Goal: Task Accomplishment & Management: Use online tool/utility

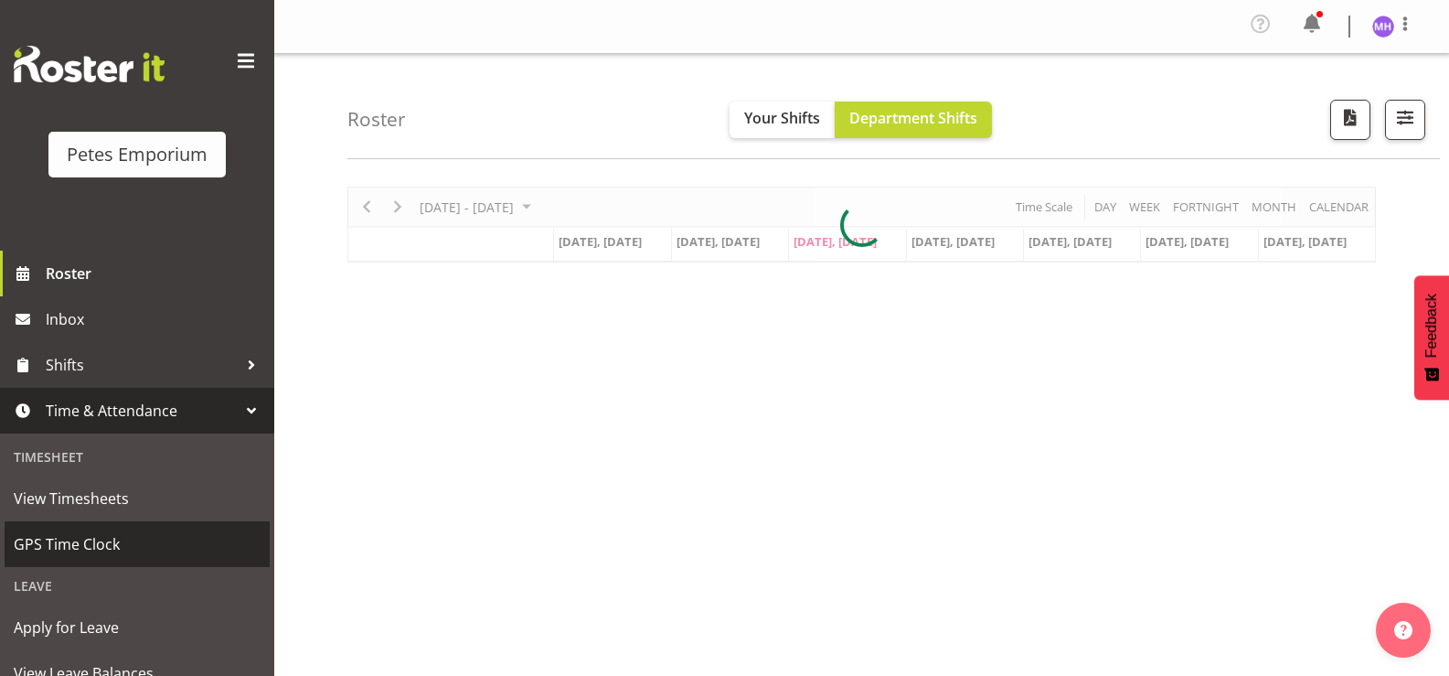
click at [124, 544] on span "GPS Time Clock" at bounding box center [137, 543] width 247 height 27
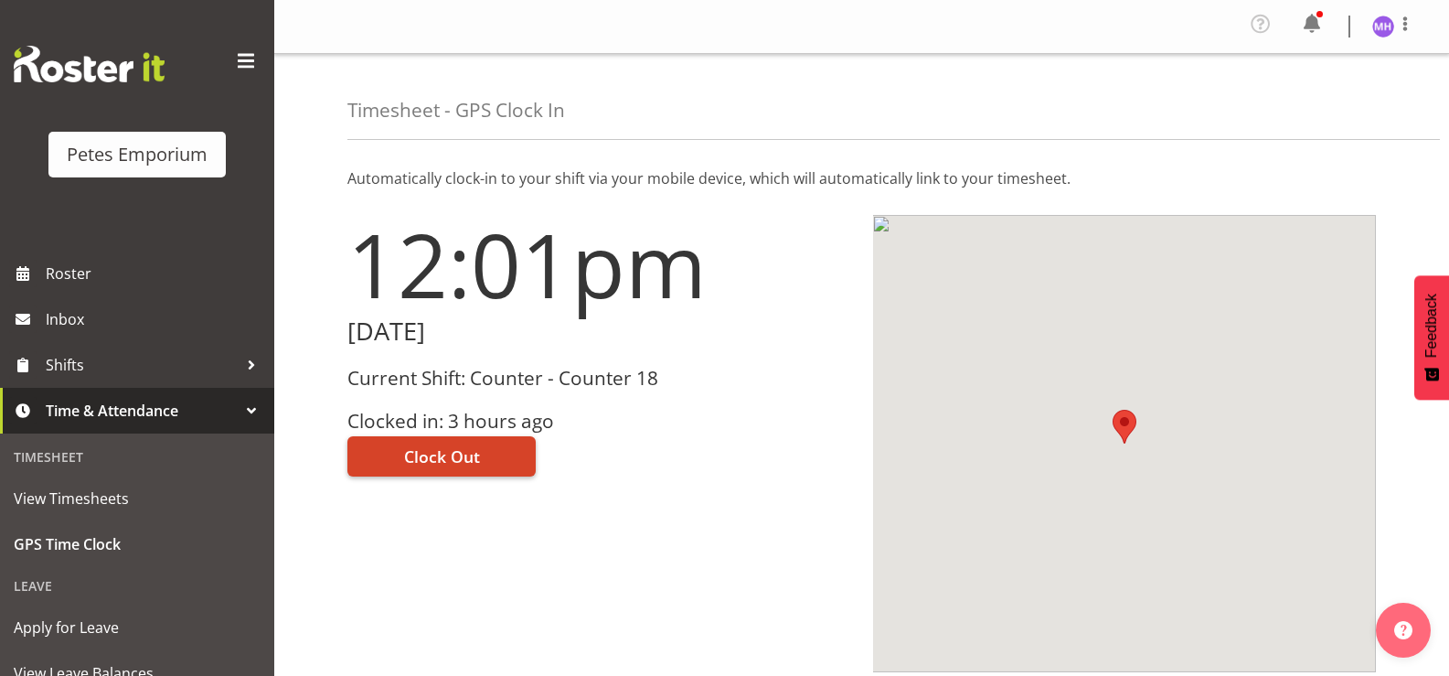
click at [445, 452] on span "Clock Out" at bounding box center [442, 456] width 76 height 24
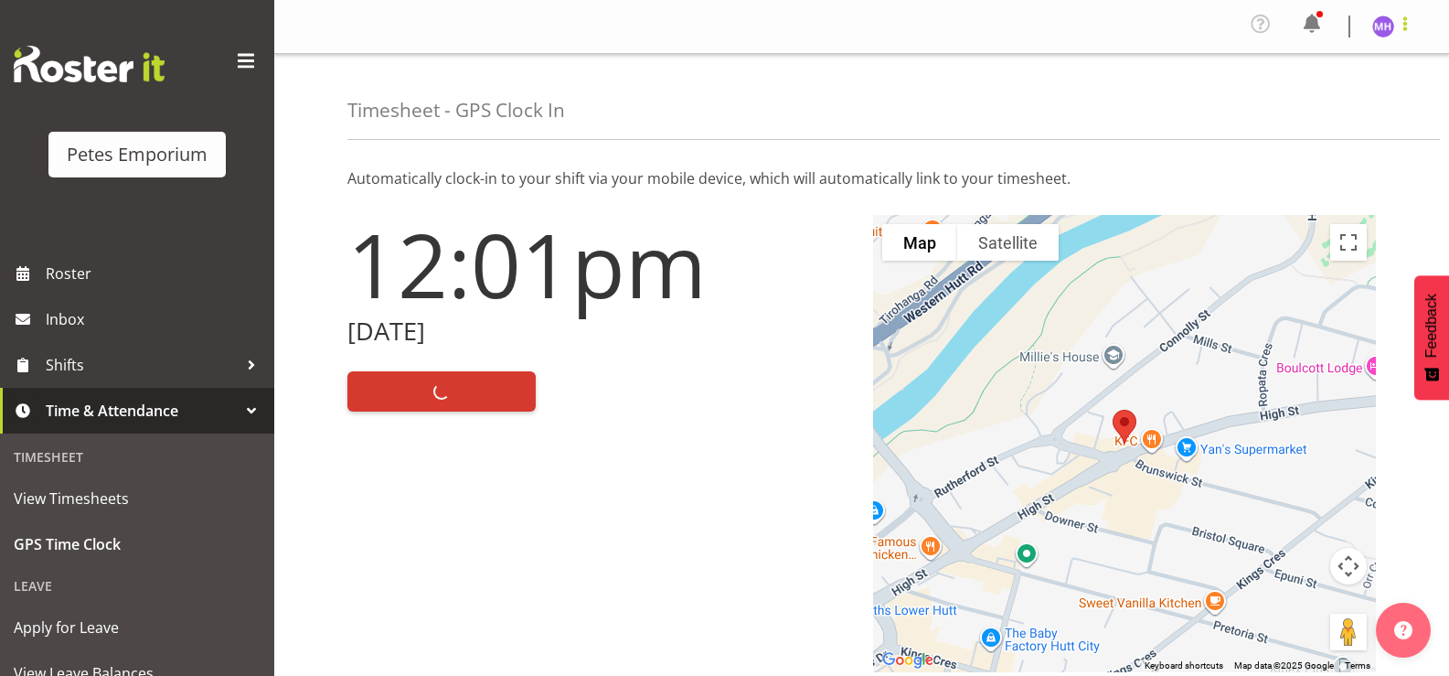
click at [1403, 31] on span at bounding box center [1405, 24] width 22 height 22
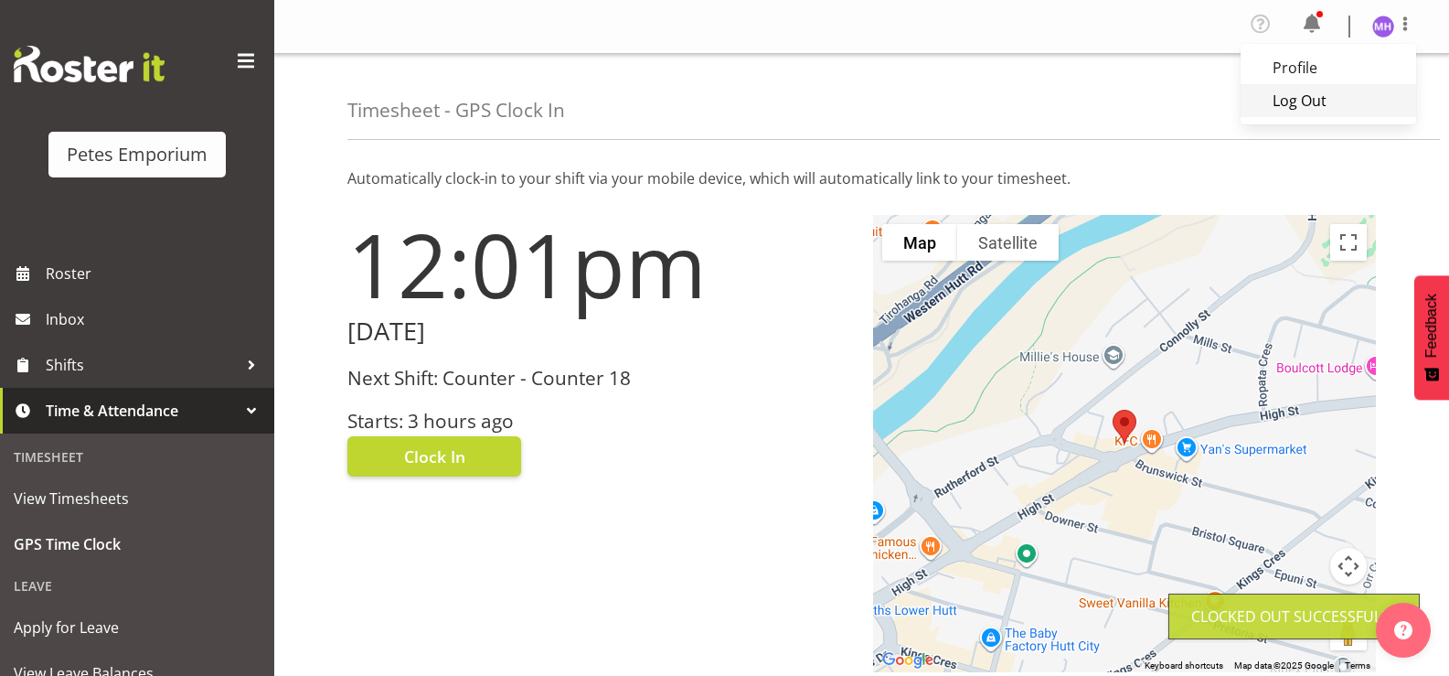
click at [1349, 101] on link "Log Out" at bounding box center [1329, 100] width 176 height 33
